Goal: Information Seeking & Learning: Learn about a topic

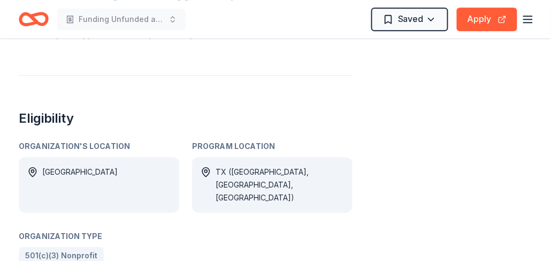
scroll to position [482, 0]
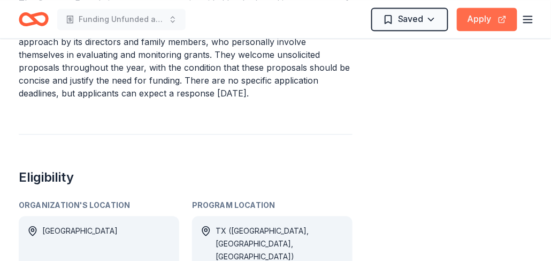
click at [483, 21] on button "Apply" at bounding box center [487, 19] width 60 height 24
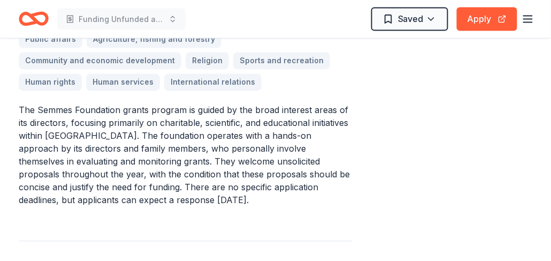
click at [128, 68] on div "Arts and culture Education Environment Health Science Social sciences Informati…" at bounding box center [186, 39] width 334 height 103
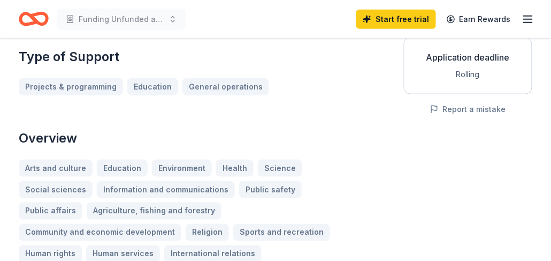
scroll to position [0, 0]
